Goal: Transaction & Acquisition: Purchase product/service

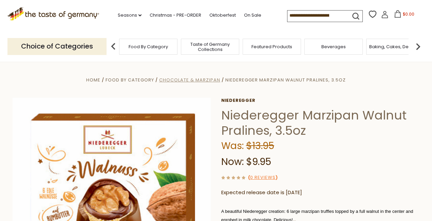
click at [199, 80] on span "Chocolate & Marzipan" at bounding box center [189, 80] width 61 height 6
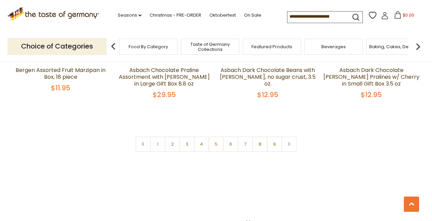
scroll to position [1667, 0]
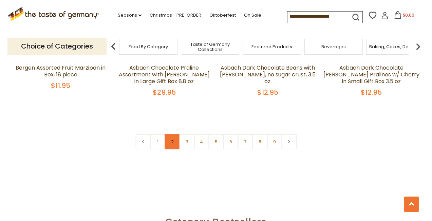
click at [172, 134] on link "2" at bounding box center [172, 141] width 15 height 15
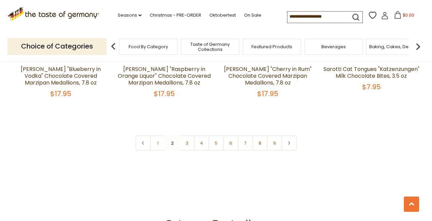
scroll to position [1666, 0]
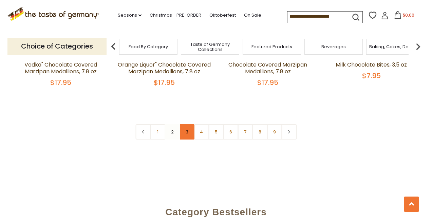
click at [186, 124] on link "3" at bounding box center [186, 131] width 15 height 15
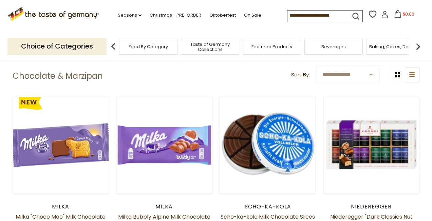
scroll to position [0, 0]
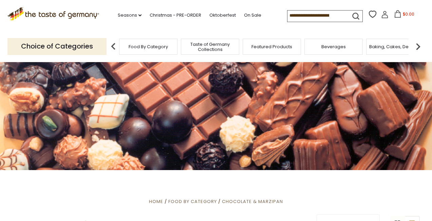
click at [311, 18] on input at bounding box center [316, 16] width 57 height 10
type input "*****"
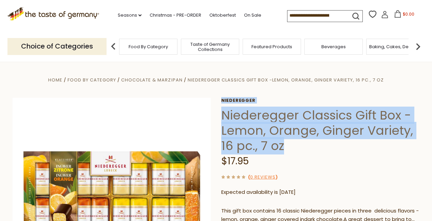
drag, startPoint x: 221, startPoint y: 115, endPoint x: 284, endPoint y: 149, distance: 71.3
click at [284, 149] on h1 "Niederegger Classics Gift Box -Lemon, Orange, Ginger Variety, 16 pc., 7 oz" at bounding box center [320, 131] width 199 height 46
copy div "Niederegger Niederegger Classics Gift Box -Lemon, Orange, Ginger Variety, 16 pc…"
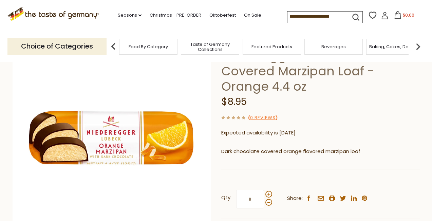
scroll to position [95, 0]
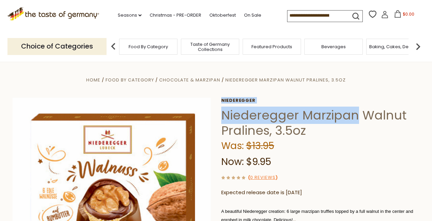
drag, startPoint x: 220, startPoint y: 114, endPoint x: 357, endPoint y: 113, distance: 136.9
click at [357, 113] on div "Home Food By Category Chocolate & Marzipan Niederegger Marzipan Walnut Pralines…" at bounding box center [216, 206] width 418 height 261
copy div "Niederegger Niederegger Marzipan"
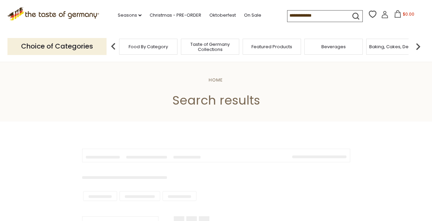
type input "*****"
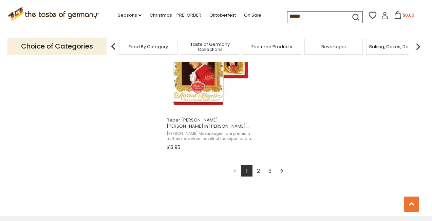
scroll to position [1224, 0]
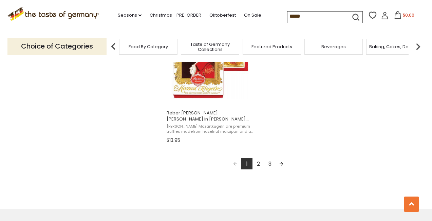
click at [258, 165] on link "2" at bounding box center [259, 164] width 12 height 12
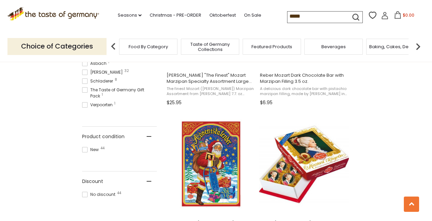
scroll to position [409, 0]
